Goal: Information Seeking & Learning: Learn about a topic

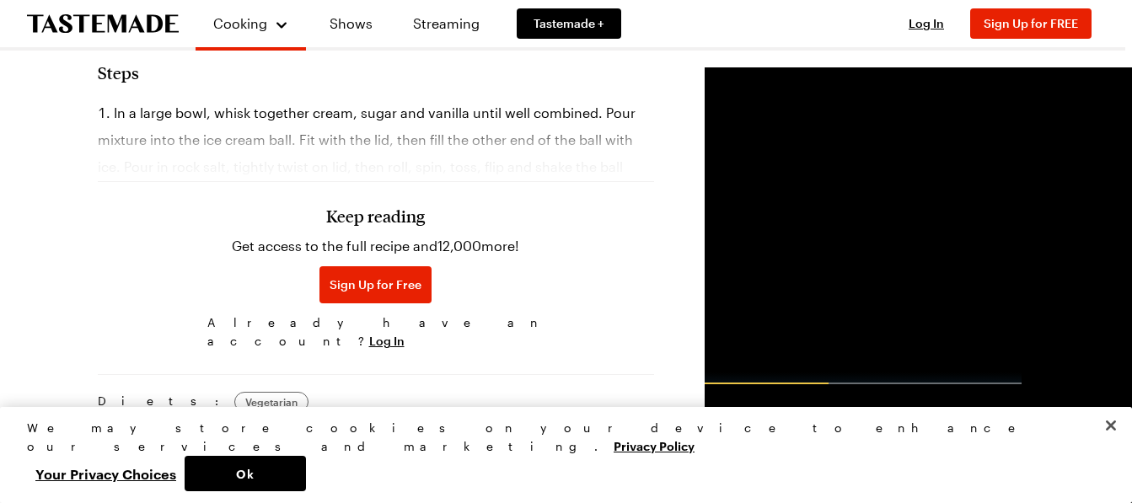
scroll to position [757, 7]
click at [298, 148] on div "Keep reading Get access to the full recipe and 12,000 more! Sign Up for Free Al…" at bounding box center [376, 237] width 556 height 235
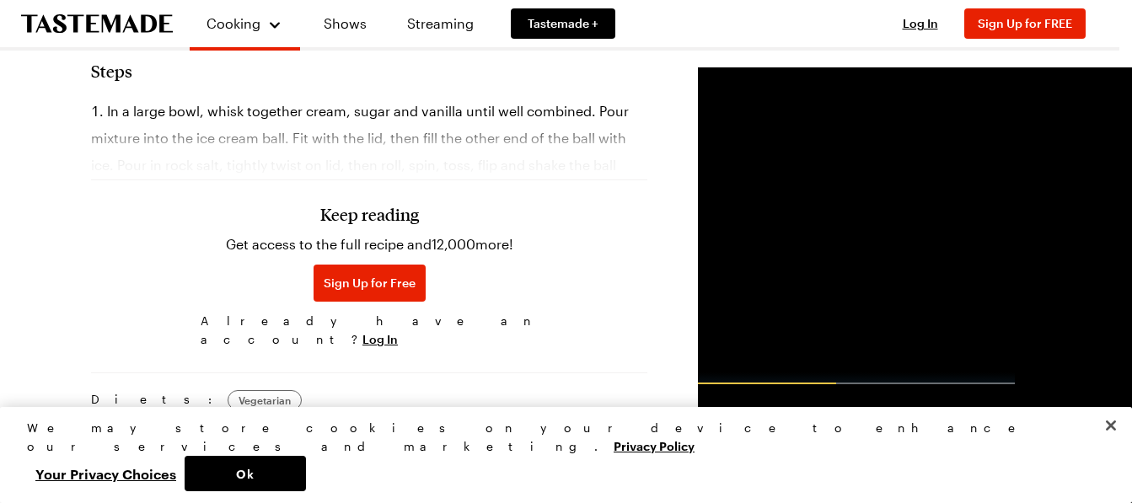
scroll to position [757, 0]
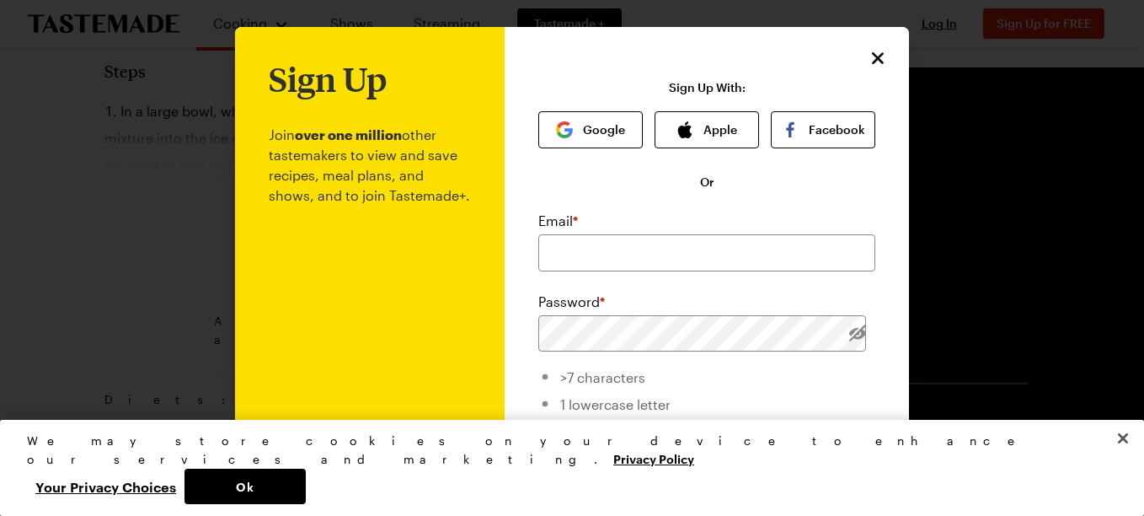
click at [888, 48] on div "Sign Up Join over one million other tastemakers to view and save recipes, meal …" at bounding box center [707, 400] width 404 height 747
click at [870, 49] on icon "Close" at bounding box center [879, 57] width 20 height 20
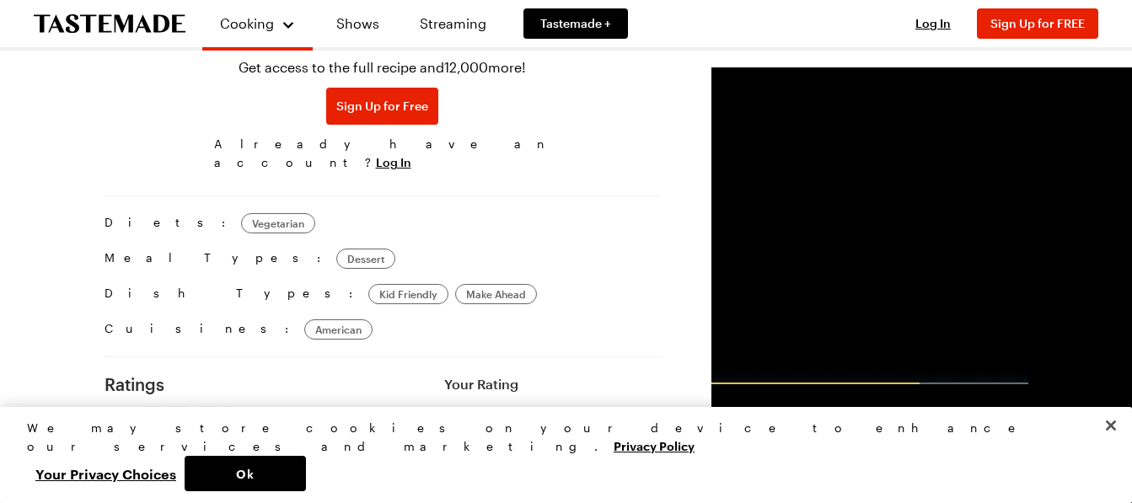
scroll to position [940, 0]
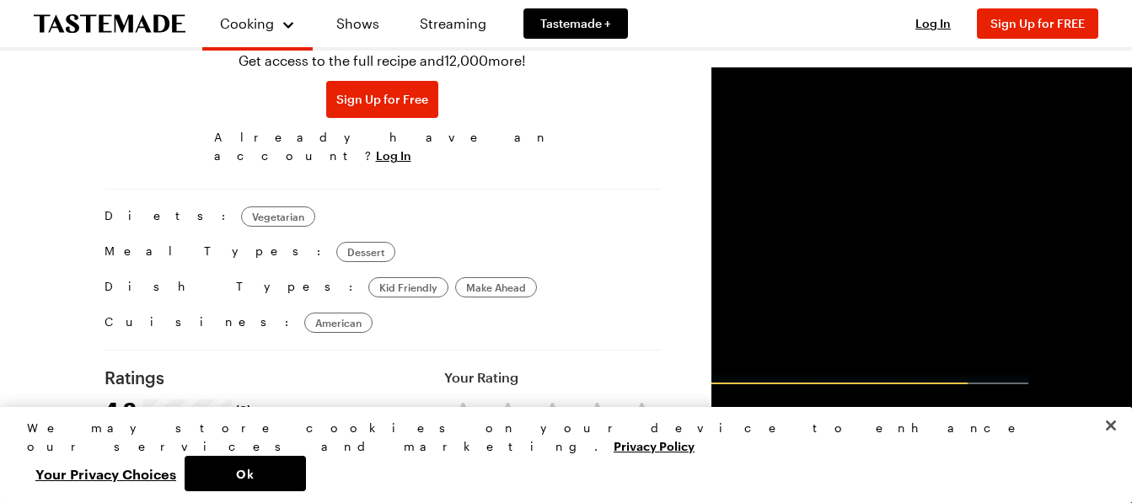
click at [316, 170] on div "Prep Time: 10 min Cook Time: 20 min Servings: 2 Scale Easy Units: Imperial Impe…" at bounding box center [382, 32] width 556 height 1299
